Goal: Transaction & Acquisition: Book appointment/travel/reservation

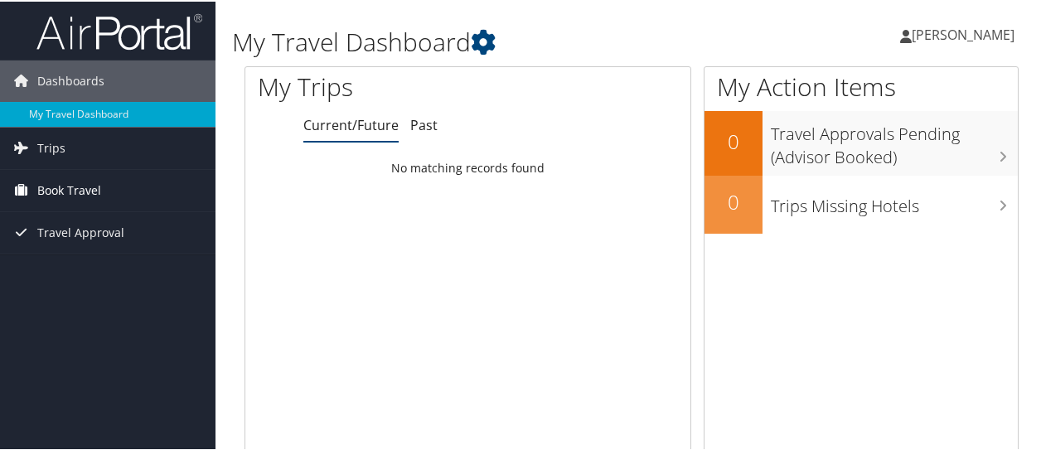
click at [57, 185] on span "Book Travel" at bounding box center [69, 188] width 64 height 41
click at [66, 152] on link "Trips" at bounding box center [107, 146] width 215 height 41
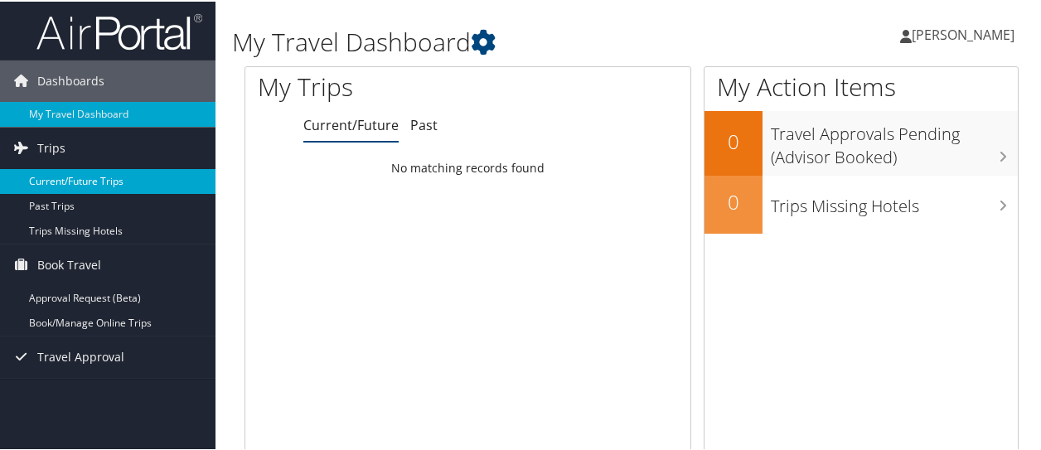
click at [76, 186] on link "Current/Future Trips" at bounding box center [107, 179] width 215 height 25
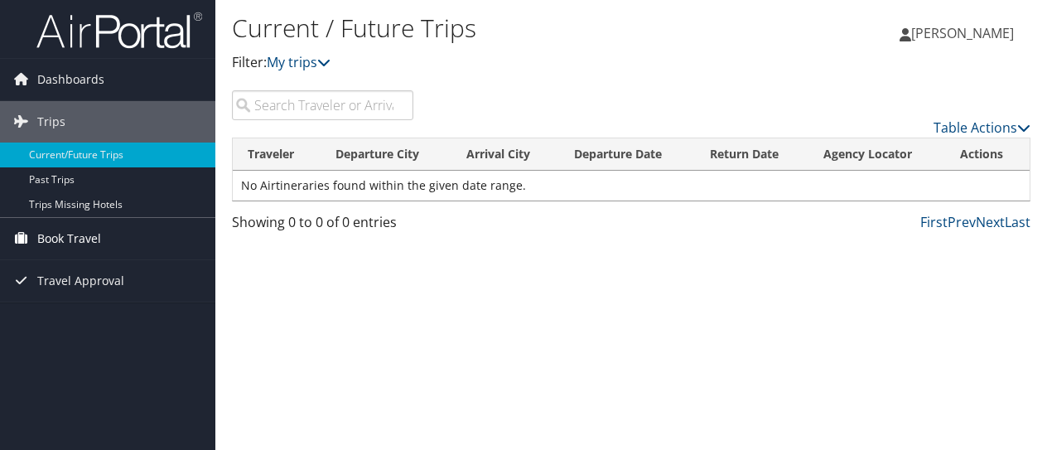
click at [98, 233] on span "Book Travel" at bounding box center [69, 238] width 64 height 41
click at [55, 70] on span "Dashboards" at bounding box center [70, 79] width 67 height 41
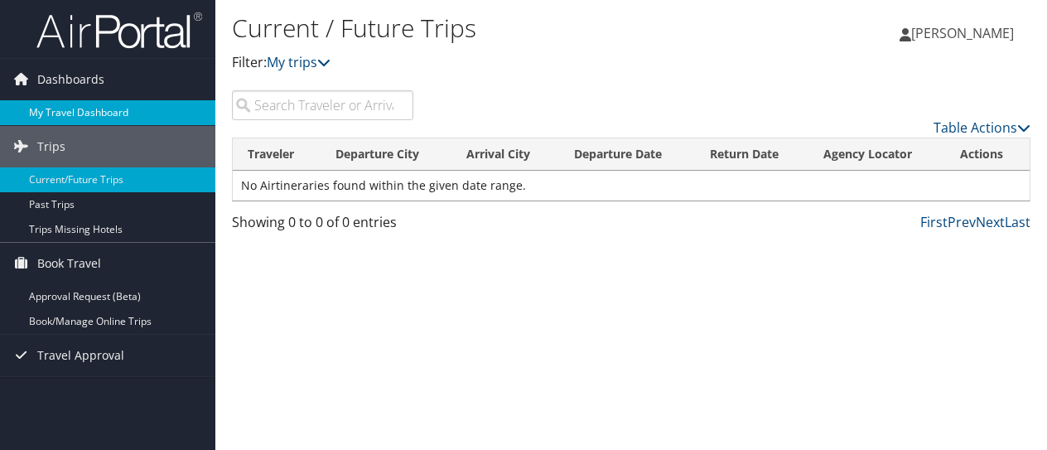
click at [89, 114] on link "My Travel Dashboard" at bounding box center [107, 112] width 215 height 25
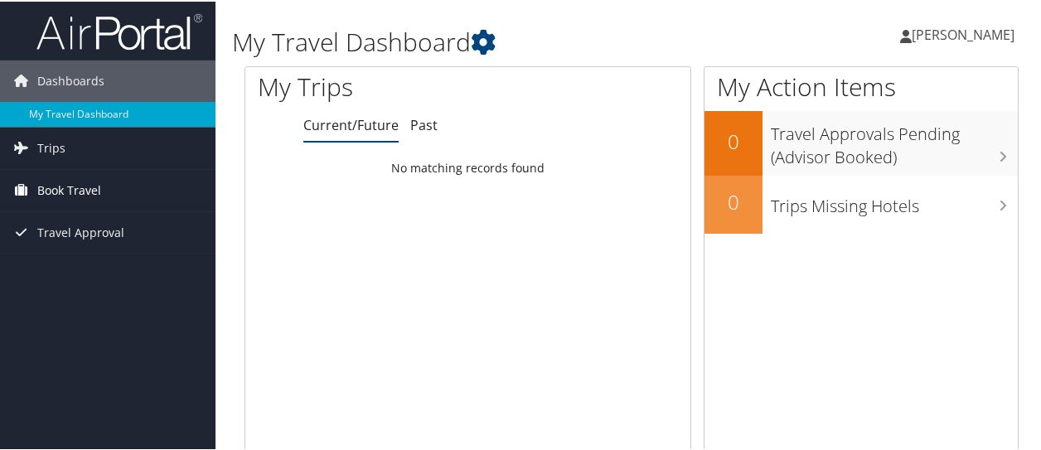
click at [63, 178] on span "Book Travel" at bounding box center [69, 188] width 64 height 41
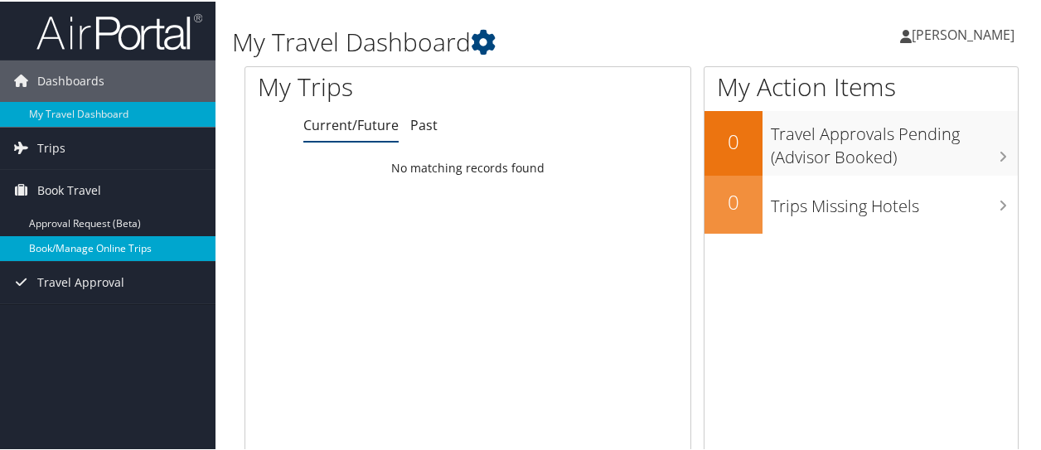
click at [83, 249] on link "Book/Manage Online Trips" at bounding box center [107, 246] width 215 height 25
